Goal: Task Accomplishment & Management: Manage account settings

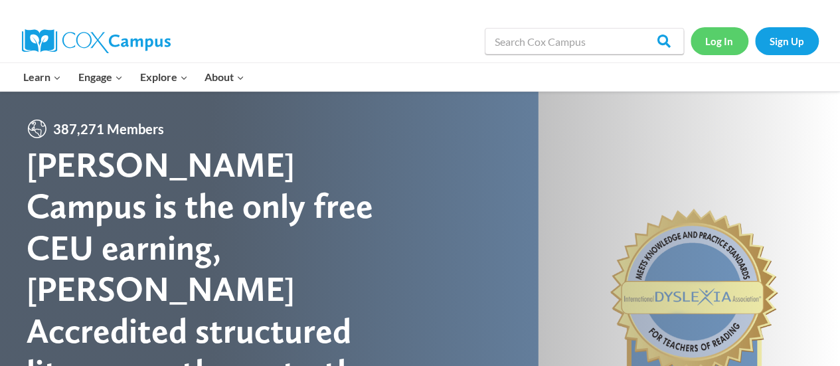
click at [728, 41] on link "Log In" at bounding box center [720, 40] width 58 height 27
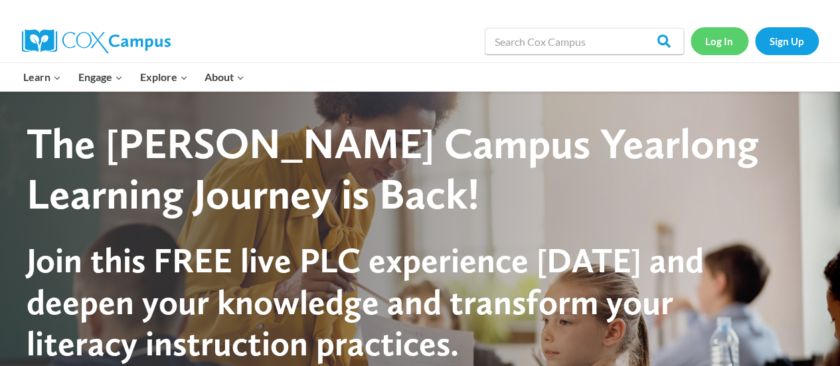
click at [728, 41] on link "Log In" at bounding box center [720, 40] width 58 height 27
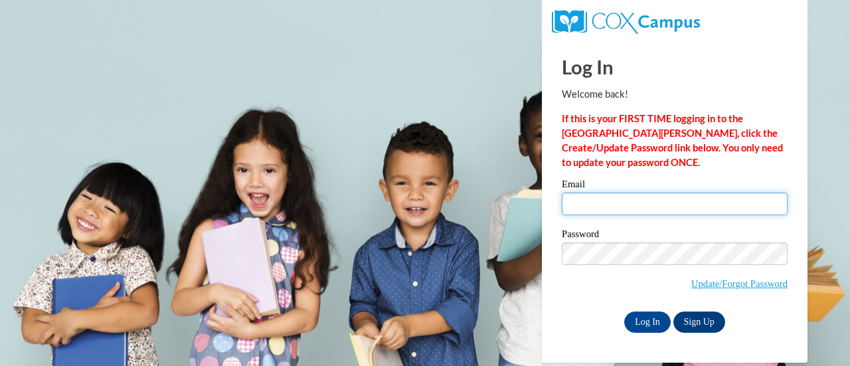
click at [595, 200] on input "Email" at bounding box center [675, 204] width 226 height 23
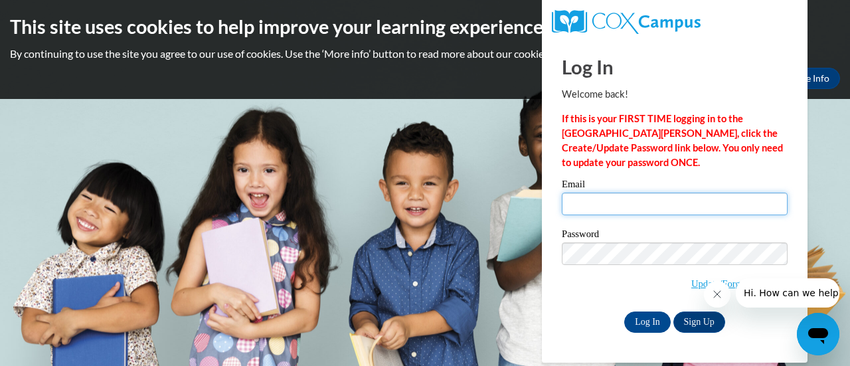
type input "m"
type input "[EMAIL_ADDRESS][DOMAIN_NAME]"
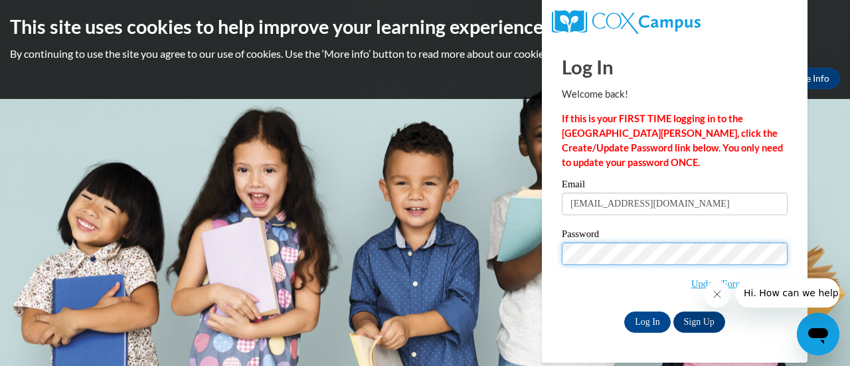
click at [624, 311] on input "Log In" at bounding box center [647, 321] width 46 height 21
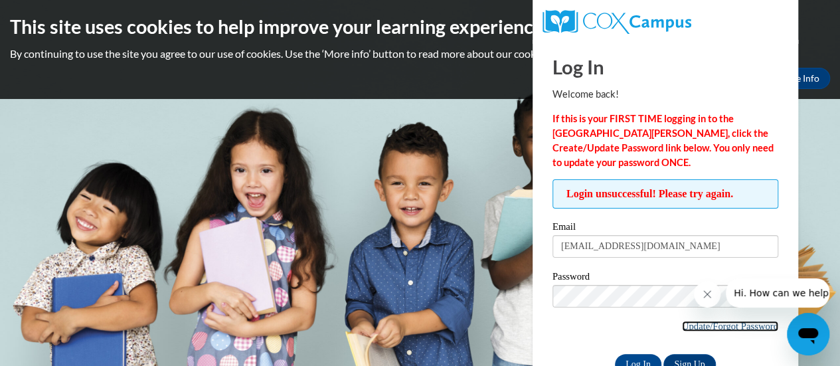
click at [729, 328] on link "Update/Forgot Password" at bounding box center [730, 326] width 96 height 11
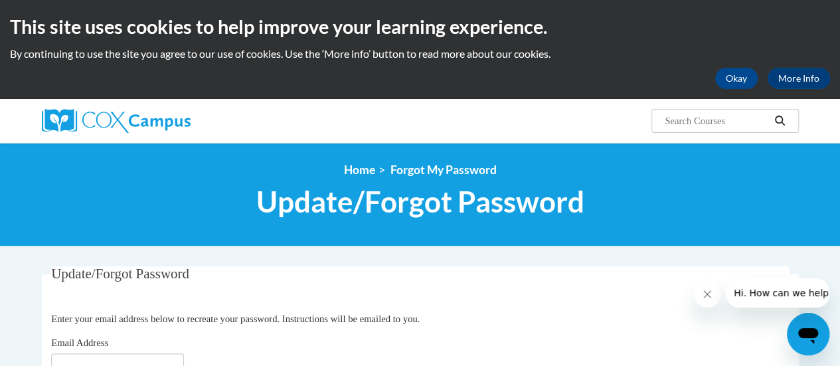
click at [444, 300] on fieldset "Update/Forgot Password Please enter your email address Enter your email address…" at bounding box center [420, 329] width 757 height 126
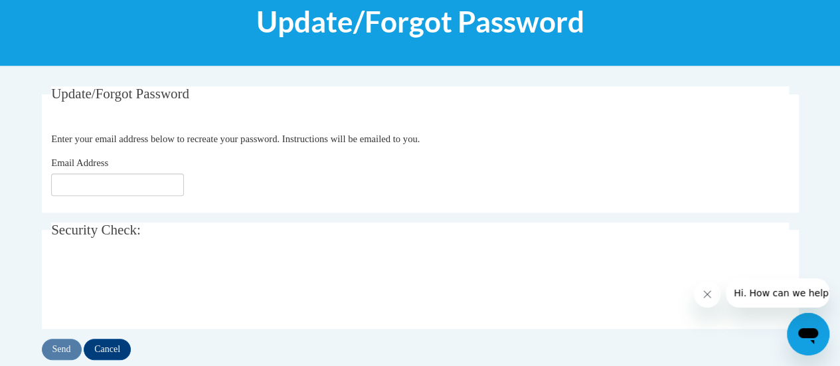
scroll to position [186, 0]
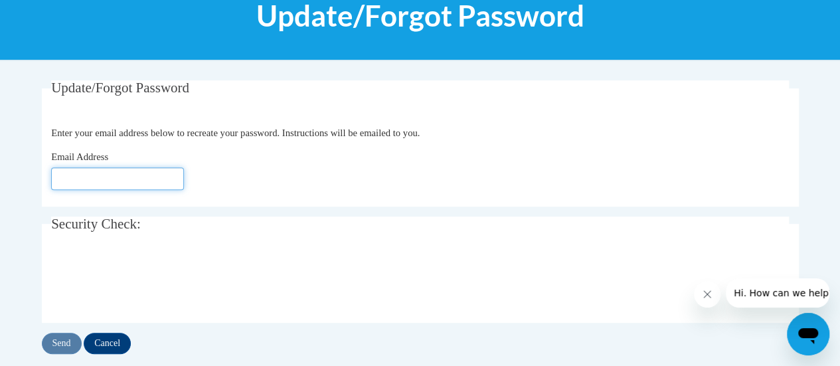
click at [102, 179] on input "Email Address" at bounding box center [117, 178] width 133 height 23
type input "[EMAIL_ADDRESS][DOMAIN_NAME]"
click at [60, 341] on input "Send" at bounding box center [62, 343] width 40 height 21
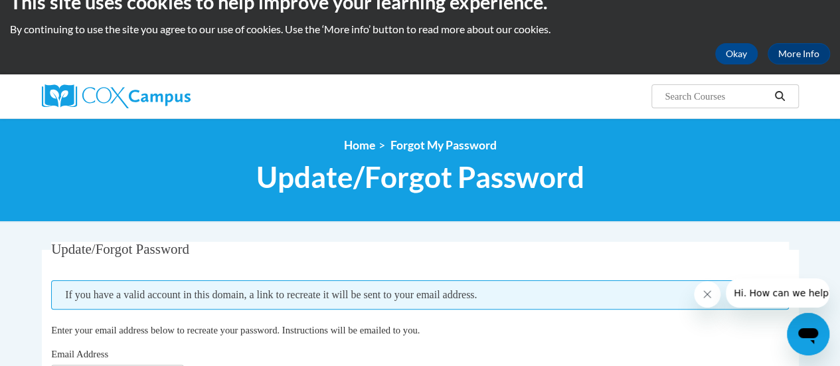
scroll to position [27, 0]
